Goal: Information Seeking & Learning: Learn about a topic

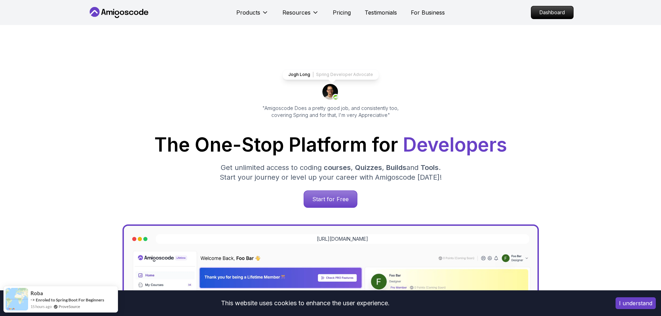
click at [130, 8] on icon at bounding box center [119, 12] width 62 height 11
click at [125, 14] on icon at bounding box center [119, 12] width 62 height 11
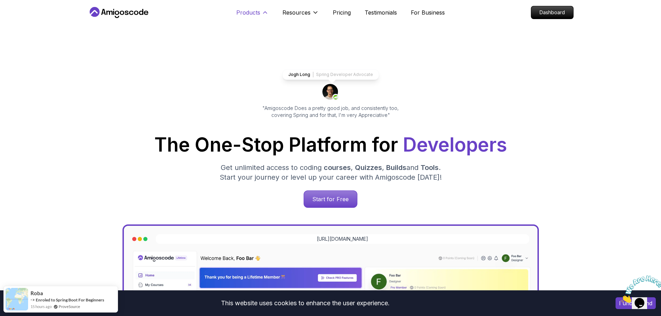
click at [255, 17] on button "Products" at bounding box center [252, 15] width 32 height 14
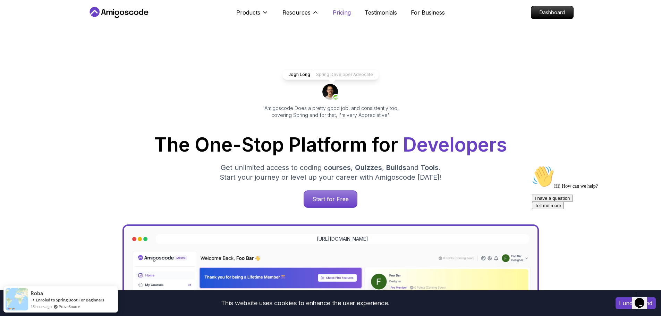
click at [334, 13] on p "Pricing" at bounding box center [342, 12] width 18 height 8
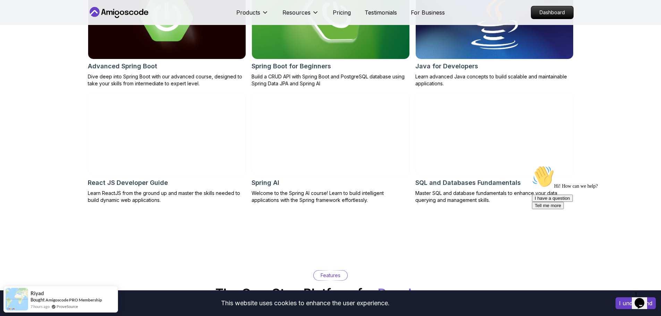
scroll to position [589, 0]
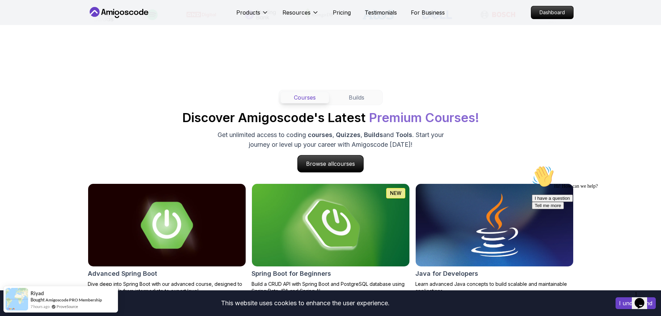
click at [563, 25] on nav "Products Resources Pricing Testimonials For Business Dashboard" at bounding box center [331, 12] width 486 height 25
click at [562, 17] on p "Dashboard" at bounding box center [552, 13] width 40 height 12
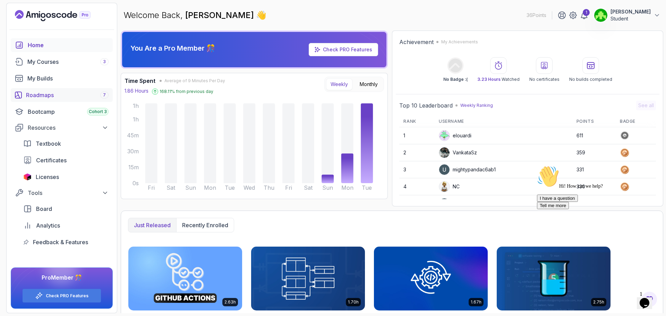
click at [65, 97] on div "Roadmaps 7" at bounding box center [67, 95] width 83 height 8
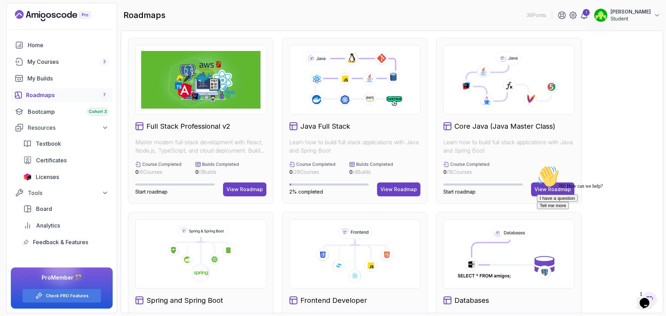
click at [336, 149] on p "Learn how to build full stack applications with Java and Spring Boot" at bounding box center [354, 146] width 131 height 17
click at [382, 194] on button "View Roadmap" at bounding box center [398, 190] width 43 height 14
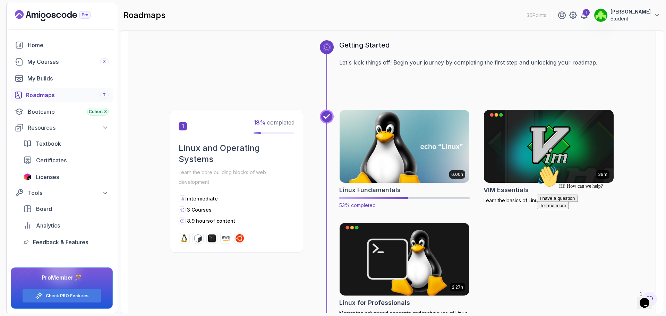
scroll to position [69, 0]
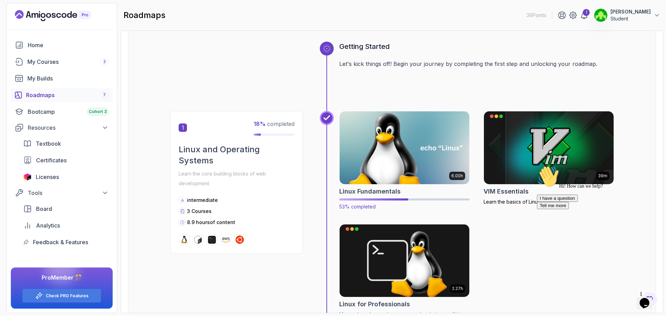
click at [422, 147] on img at bounding box center [405, 148] width 136 height 76
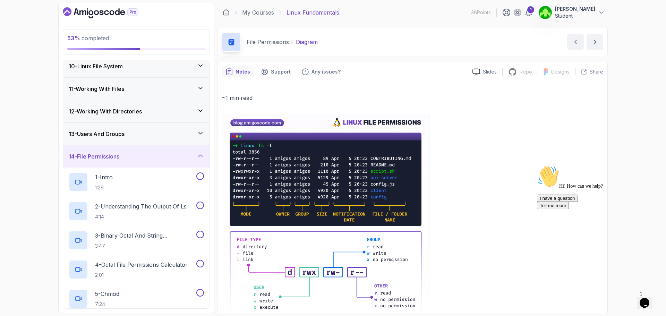
click at [141, 136] on div "13 - Users And Groups" at bounding box center [136, 134] width 135 height 8
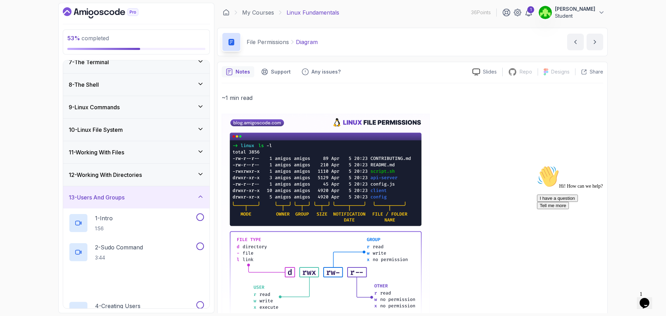
scroll to position [139, 0]
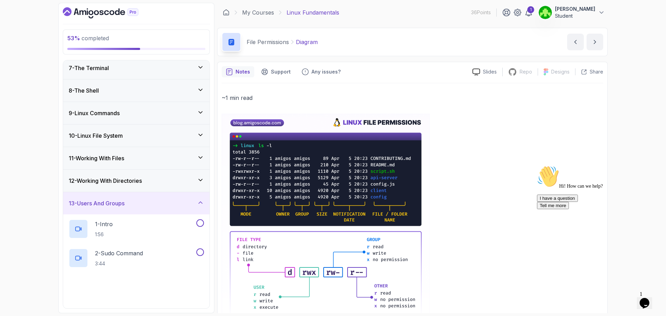
click at [122, 133] on h3 "10 - Linux File System" at bounding box center [96, 136] width 54 height 8
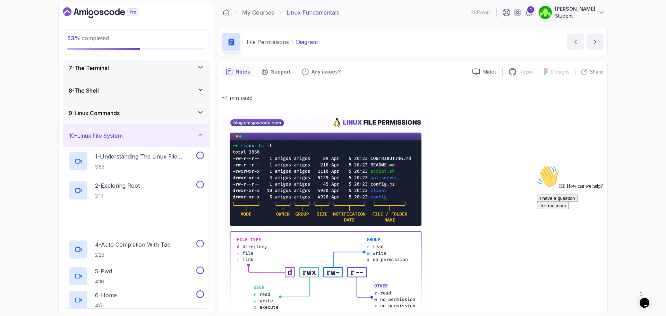
click at [144, 115] on div "9 - Linux Commands" at bounding box center [136, 113] width 135 height 8
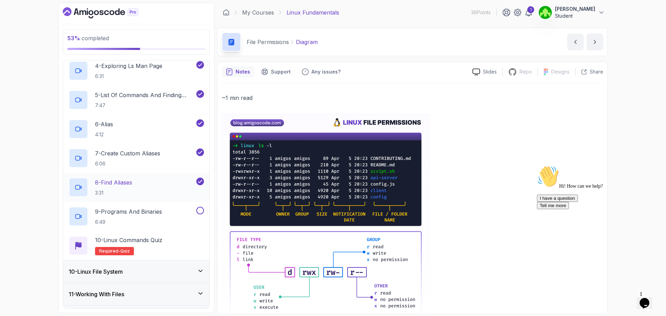
scroll to position [312, 0]
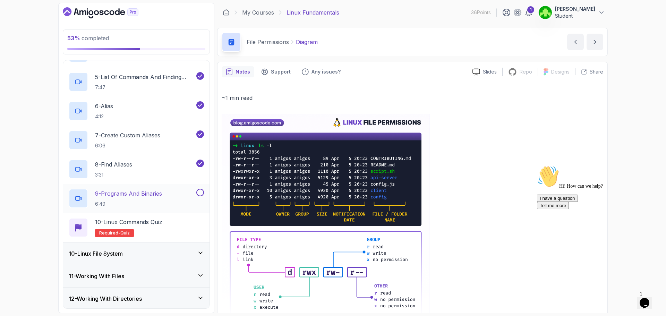
click at [130, 193] on p "9 - Programs And Binaries" at bounding box center [128, 193] width 67 height 8
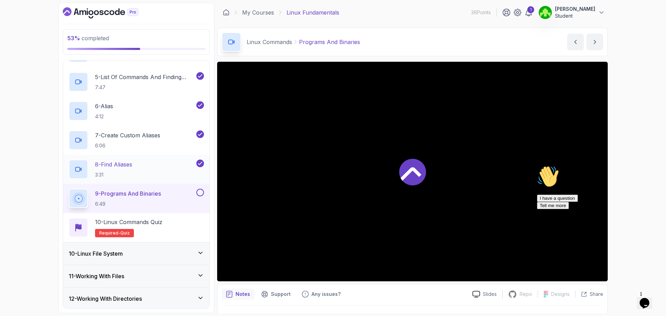
click at [117, 163] on p "8 - Find Aliases" at bounding box center [113, 164] width 37 height 8
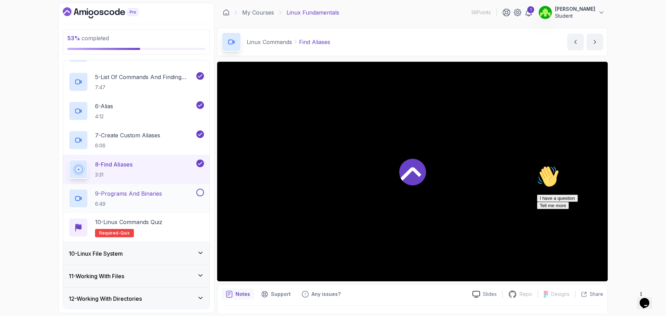
click at [146, 196] on p "9 - Programs And Binaries" at bounding box center [128, 193] width 67 height 8
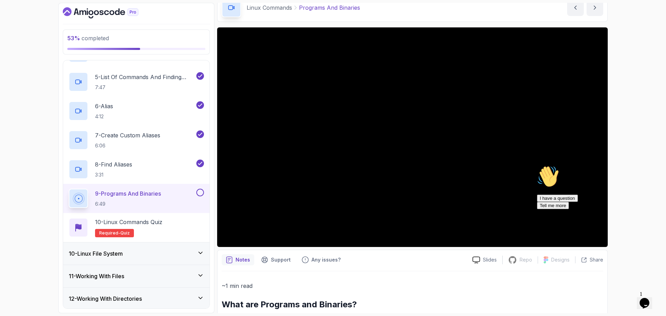
scroll to position [35, 0]
click at [652, 166] on div "Chat attention grabber" at bounding box center [599, 166] width 125 height 0
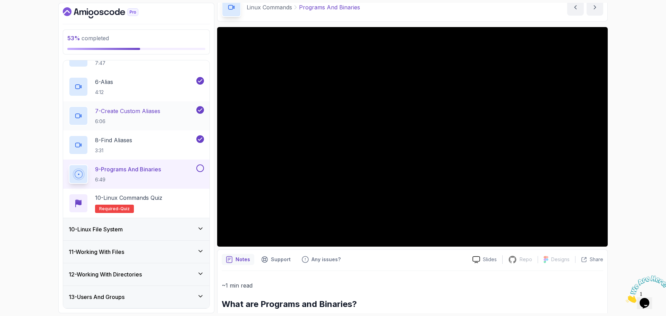
scroll to position [381, 0]
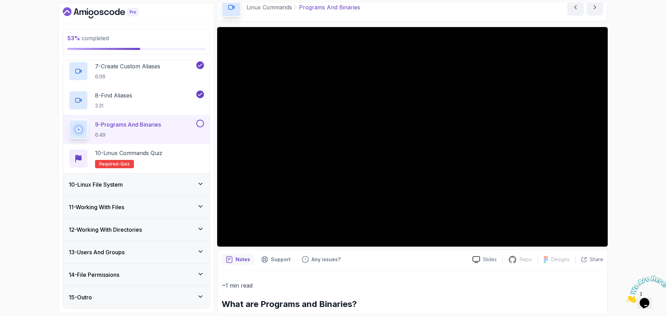
click at [196, 121] on div at bounding box center [199, 124] width 9 height 8
click at [198, 125] on button at bounding box center [200, 124] width 8 height 8
click at [144, 151] on p "10 - Linux Commands Quiz" at bounding box center [128, 153] width 67 height 8
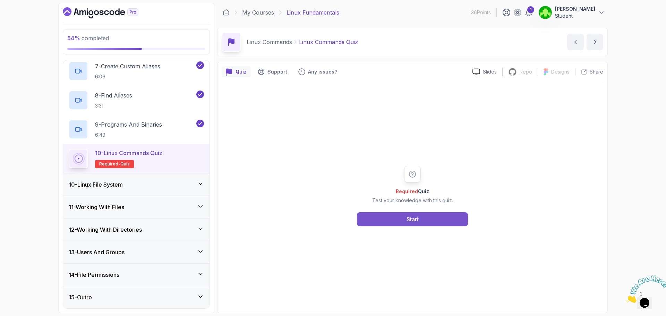
click at [413, 221] on div "Start" at bounding box center [413, 219] width 12 height 8
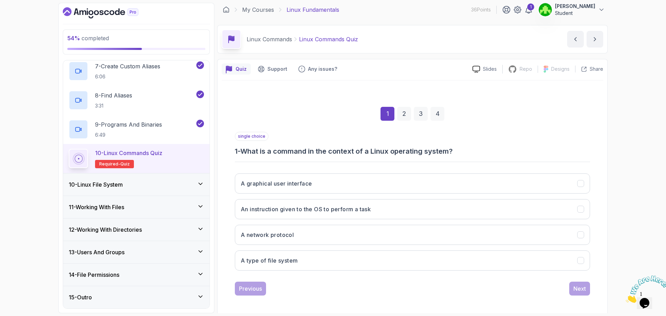
scroll to position [5, 0]
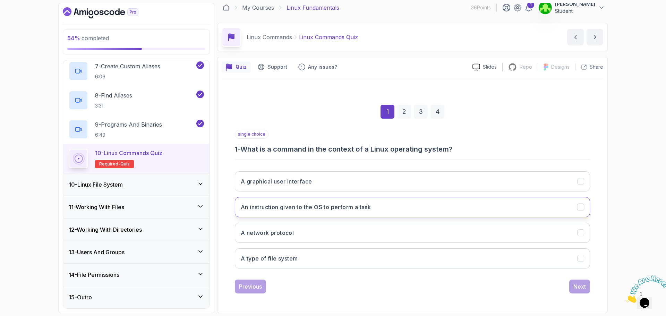
click at [262, 207] on h3 "An instruction given to the OS to perform a task" at bounding box center [306, 207] width 130 height 8
click at [563, 289] on div "Previous Next" at bounding box center [412, 287] width 355 height 14
click at [576, 288] on div "Next" at bounding box center [580, 286] width 12 height 8
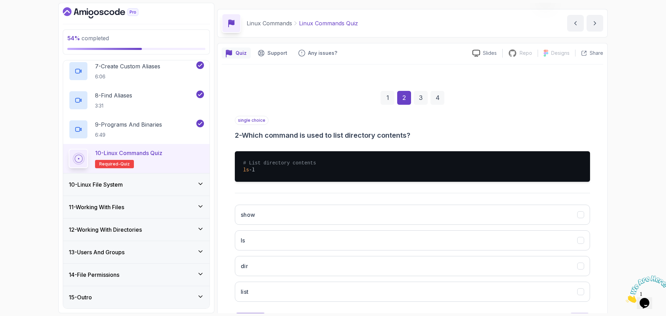
scroll to position [52, 0]
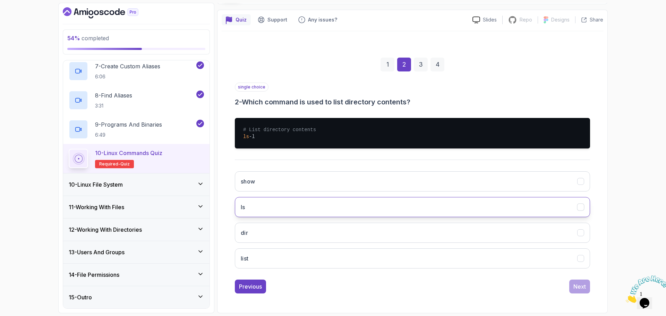
click at [304, 212] on button "ls" at bounding box center [412, 207] width 355 height 20
click at [343, 258] on button "list" at bounding box center [412, 258] width 355 height 20
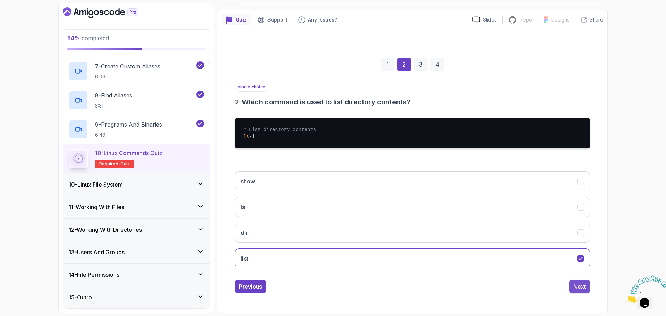
click at [573, 286] on button "Next" at bounding box center [579, 287] width 21 height 14
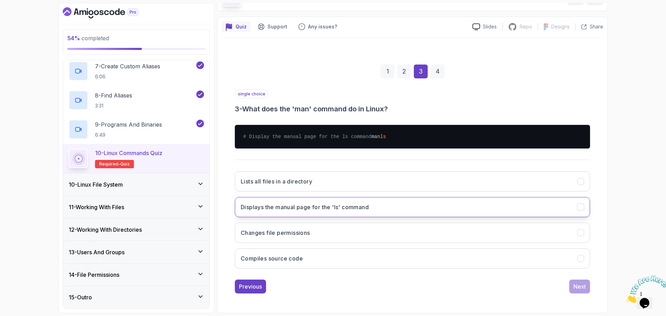
click at [281, 213] on button "Displays the manual page for the 'ls' command" at bounding box center [412, 207] width 355 height 20
click at [572, 289] on button "Next" at bounding box center [579, 287] width 21 height 14
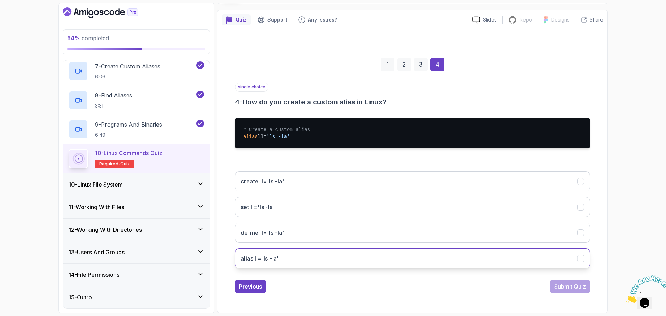
click at [297, 261] on button "alias ll='ls -la'" at bounding box center [412, 258] width 355 height 20
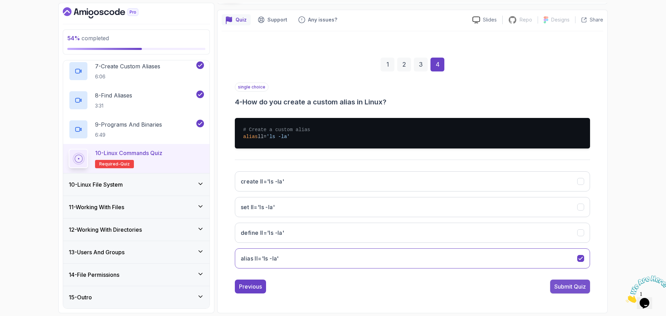
click at [574, 290] on div "Submit Quiz" at bounding box center [571, 286] width 32 height 8
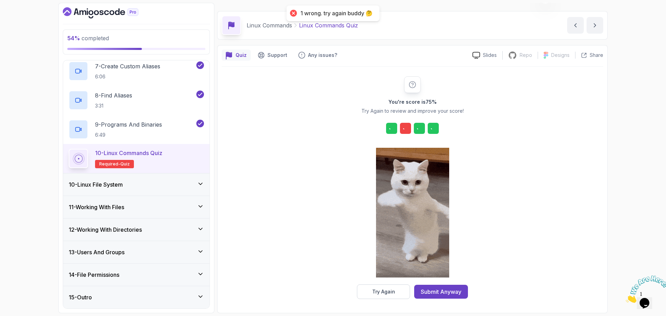
scroll to position [17, 0]
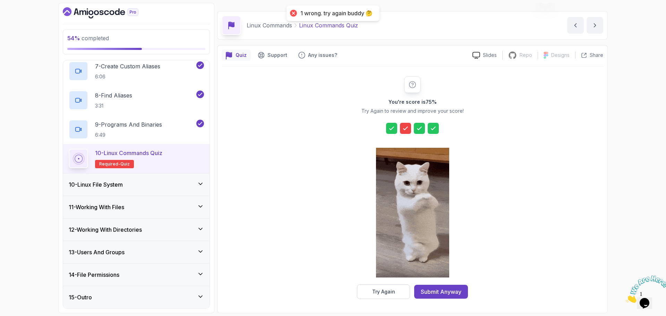
click at [403, 124] on div at bounding box center [405, 128] width 11 height 11
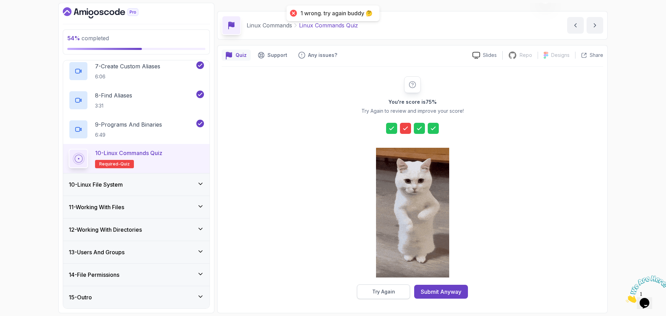
click at [406, 293] on button "Try Again" at bounding box center [383, 292] width 53 height 15
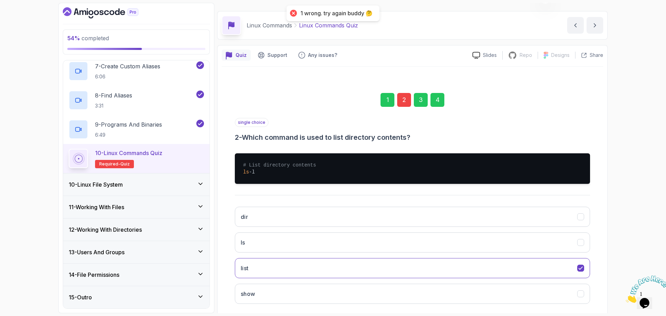
click at [405, 101] on div "2" at bounding box center [404, 100] width 14 height 14
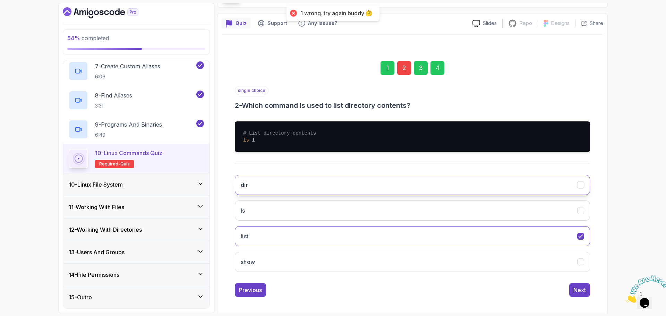
scroll to position [52, 0]
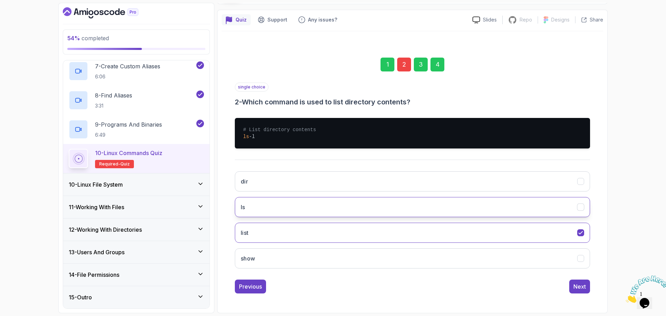
click at [290, 211] on button "ls" at bounding box center [412, 207] width 355 height 20
click at [583, 288] on div "Next" at bounding box center [580, 286] width 12 height 8
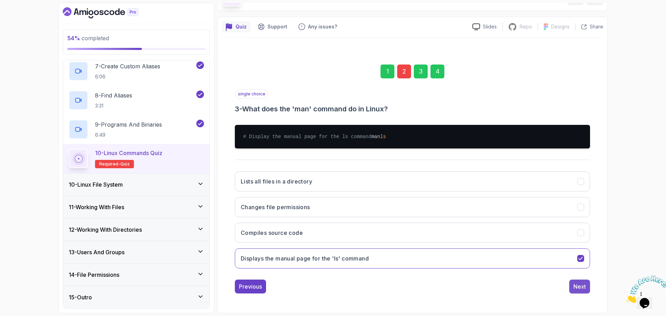
click at [575, 287] on div "Next" at bounding box center [580, 286] width 12 height 8
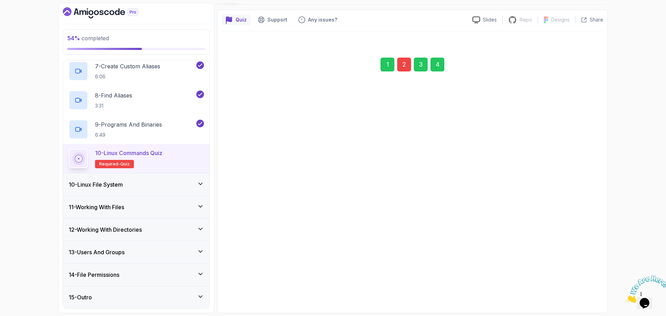
click at [575, 287] on div "Submit Quiz" at bounding box center [571, 286] width 32 height 8
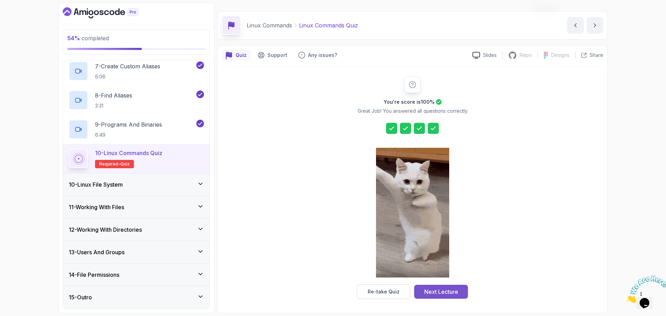
click at [436, 294] on div "Next Lecture" at bounding box center [441, 292] width 34 height 8
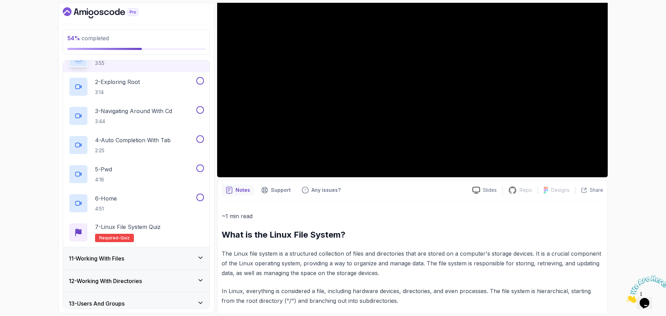
scroll to position [160, 0]
